Goal: Information Seeking & Learning: Learn about a topic

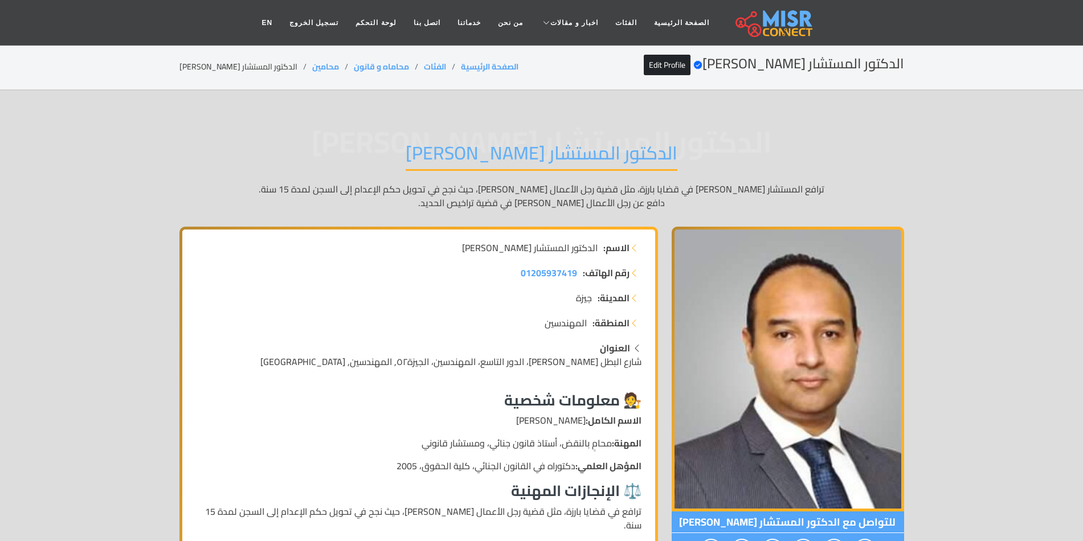
click at [551, 153] on h1 "الدكتور المستشار [PERSON_NAME]" at bounding box center [541, 156] width 272 height 29
click at [551, 153] on h1 "الدكتور المستشار محمد بهاء الدين أبوشقة" at bounding box center [541, 156] width 272 height 29
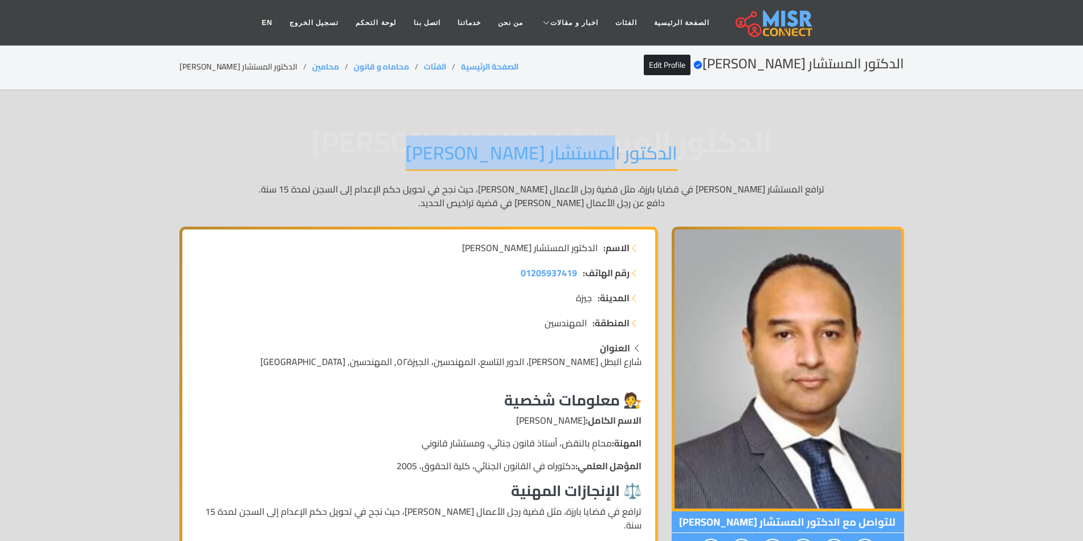
click at [551, 153] on h1 "الدكتور المستشار محمد بهاء الدين أبوشقة" at bounding box center [541, 156] width 272 height 29
click at [518, 149] on h1 "الدكتور المستشار محمد بهاء الدين أبوشقة" at bounding box center [541, 156] width 272 height 29
click at [553, 153] on h1 "الدكتور المستشار محمد بهاء الدين أبوشقة" at bounding box center [541, 156] width 272 height 29
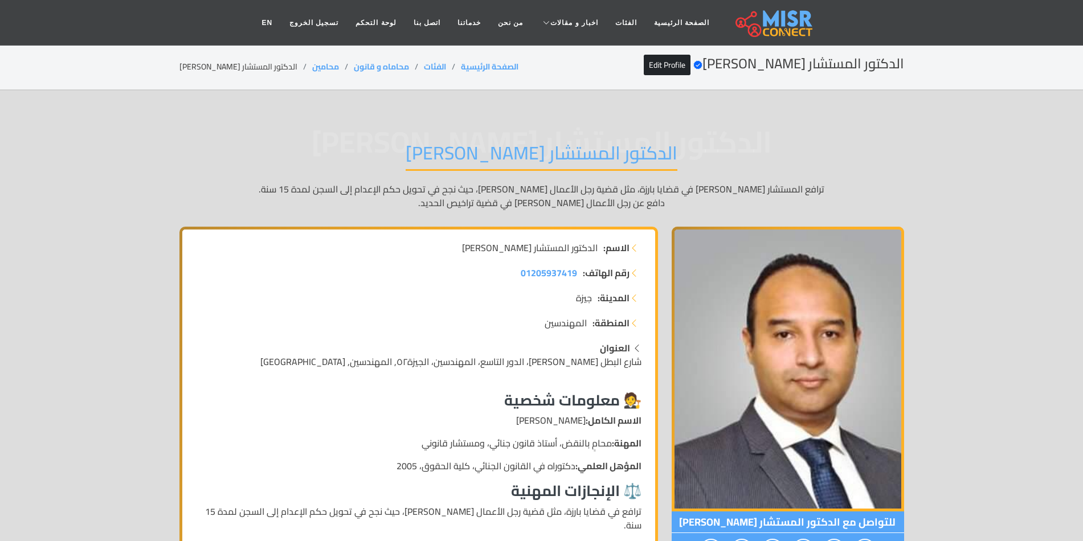
click at [553, 153] on h1 "الدكتور المستشار محمد بهاء الدين أبوشقة" at bounding box center [541, 156] width 272 height 29
click at [417, 154] on h1 "الدكتور المستشار محمد بهاء الدين أبوشقة" at bounding box center [541, 156] width 272 height 29
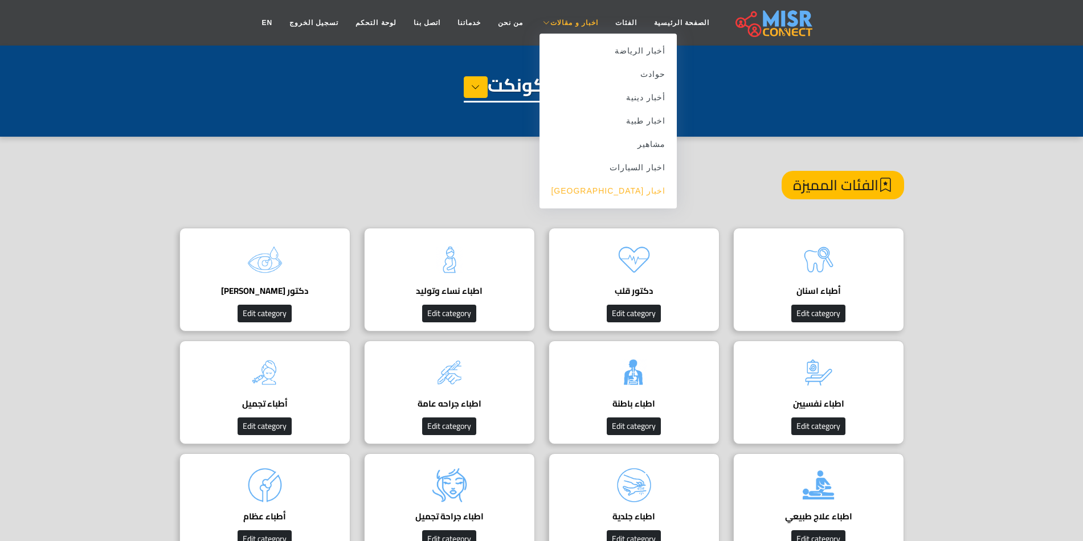
click at [620, 192] on link "اخبار [GEOGRAPHIC_DATA]" at bounding box center [607, 190] width 137 height 23
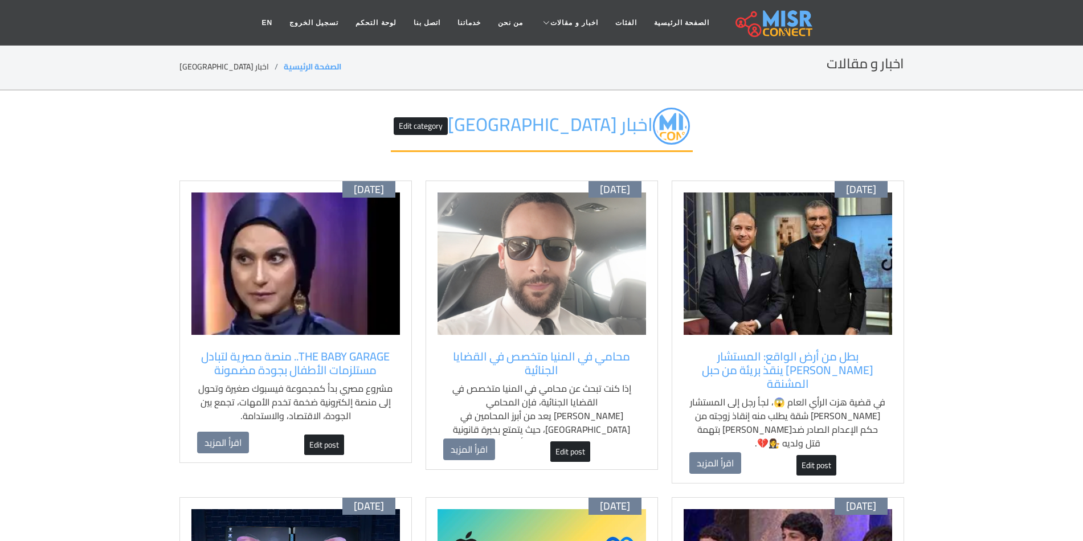
click at [815, 273] on img at bounding box center [787, 263] width 208 height 142
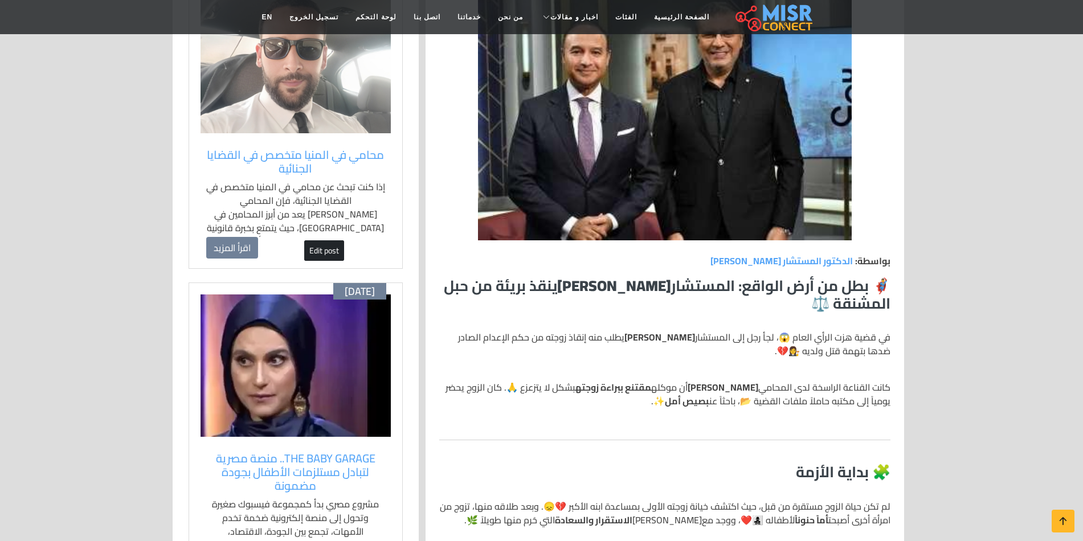
scroll to position [171, 0]
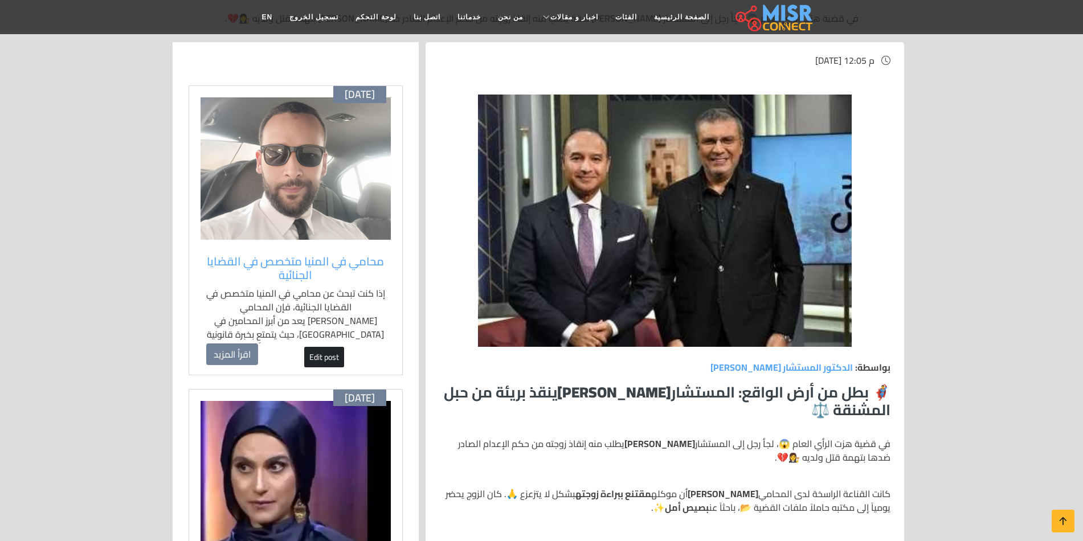
click at [302, 153] on img at bounding box center [295, 168] width 190 height 142
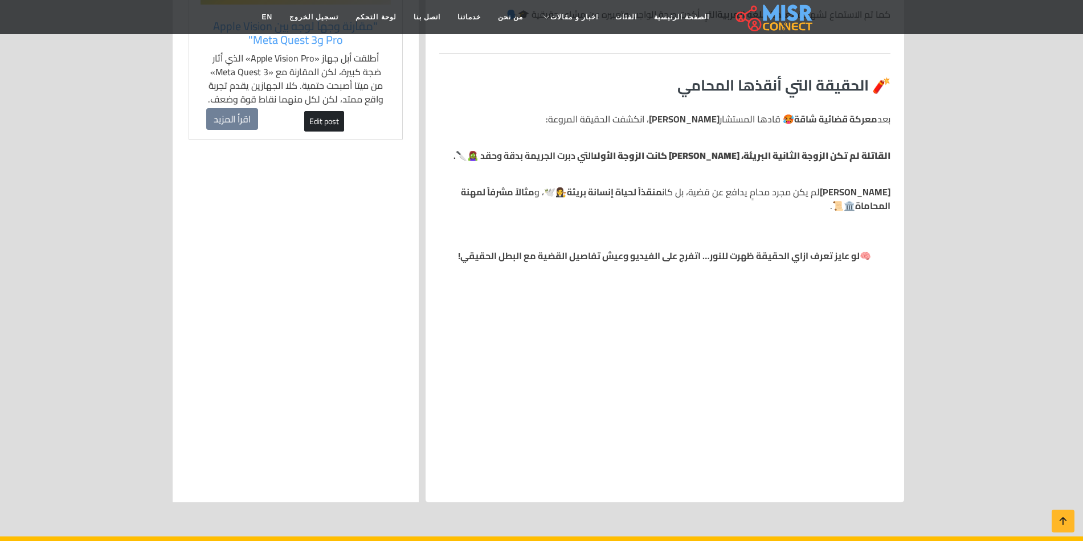
scroll to position [1196, 0]
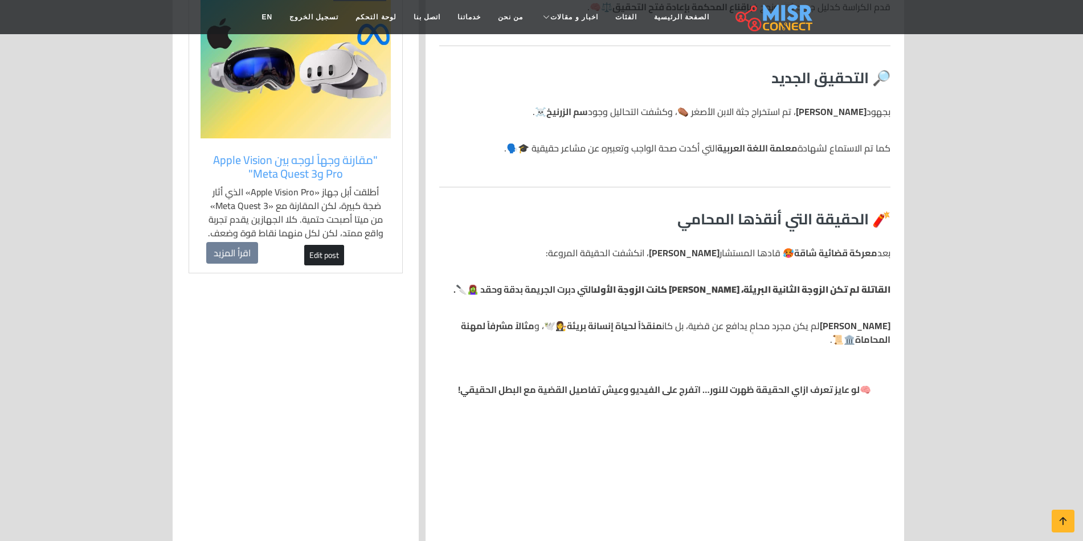
click at [819, 324] on strong "محمد بهاء الدين أبو شقة" at bounding box center [854, 325] width 71 height 17
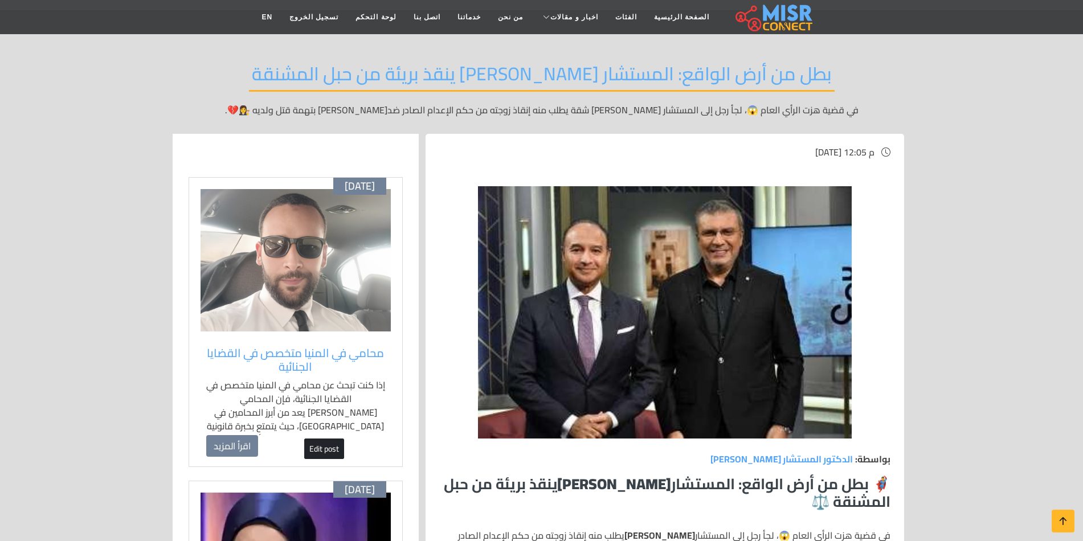
scroll to position [0, 0]
